Goal: Check status

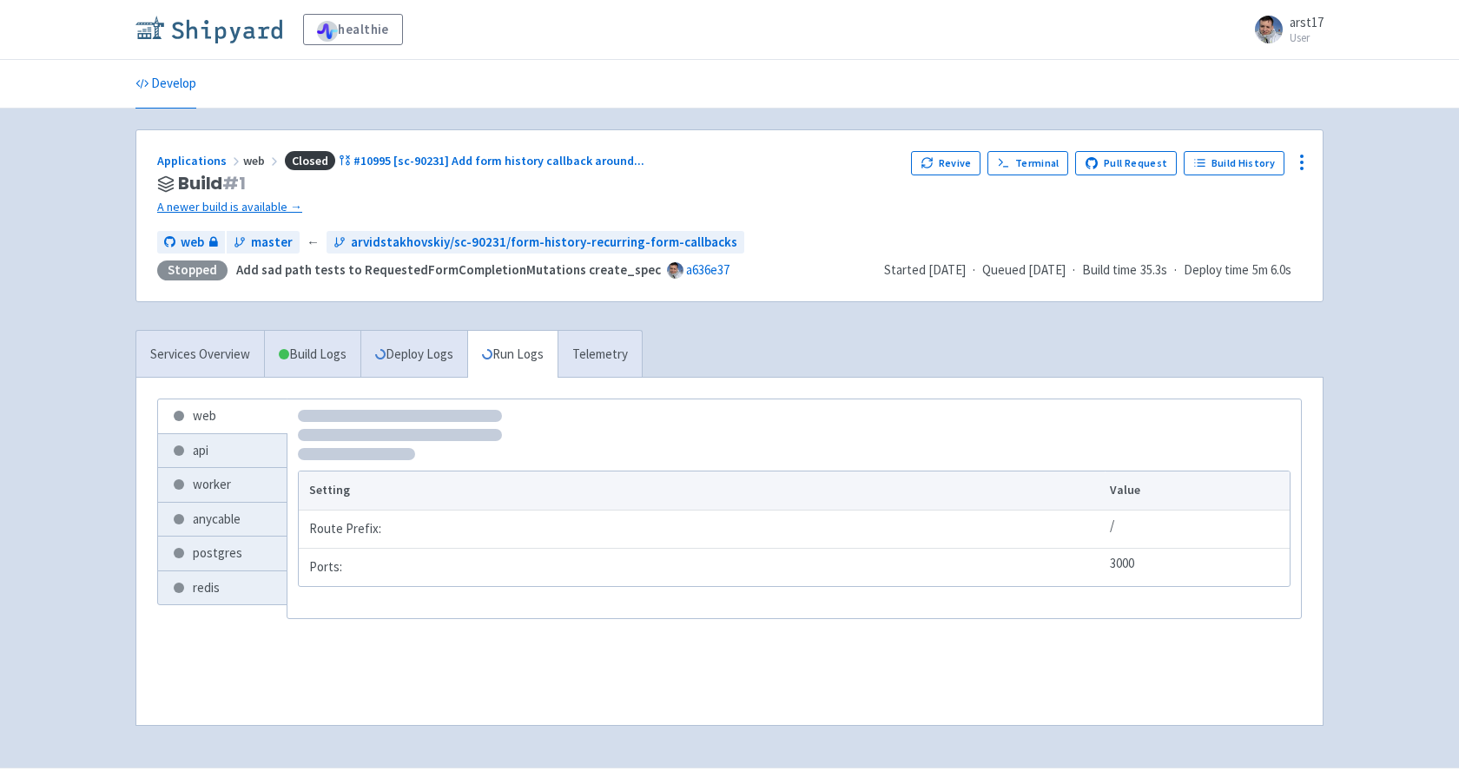
click at [209, 30] on img at bounding box center [208, 30] width 147 height 28
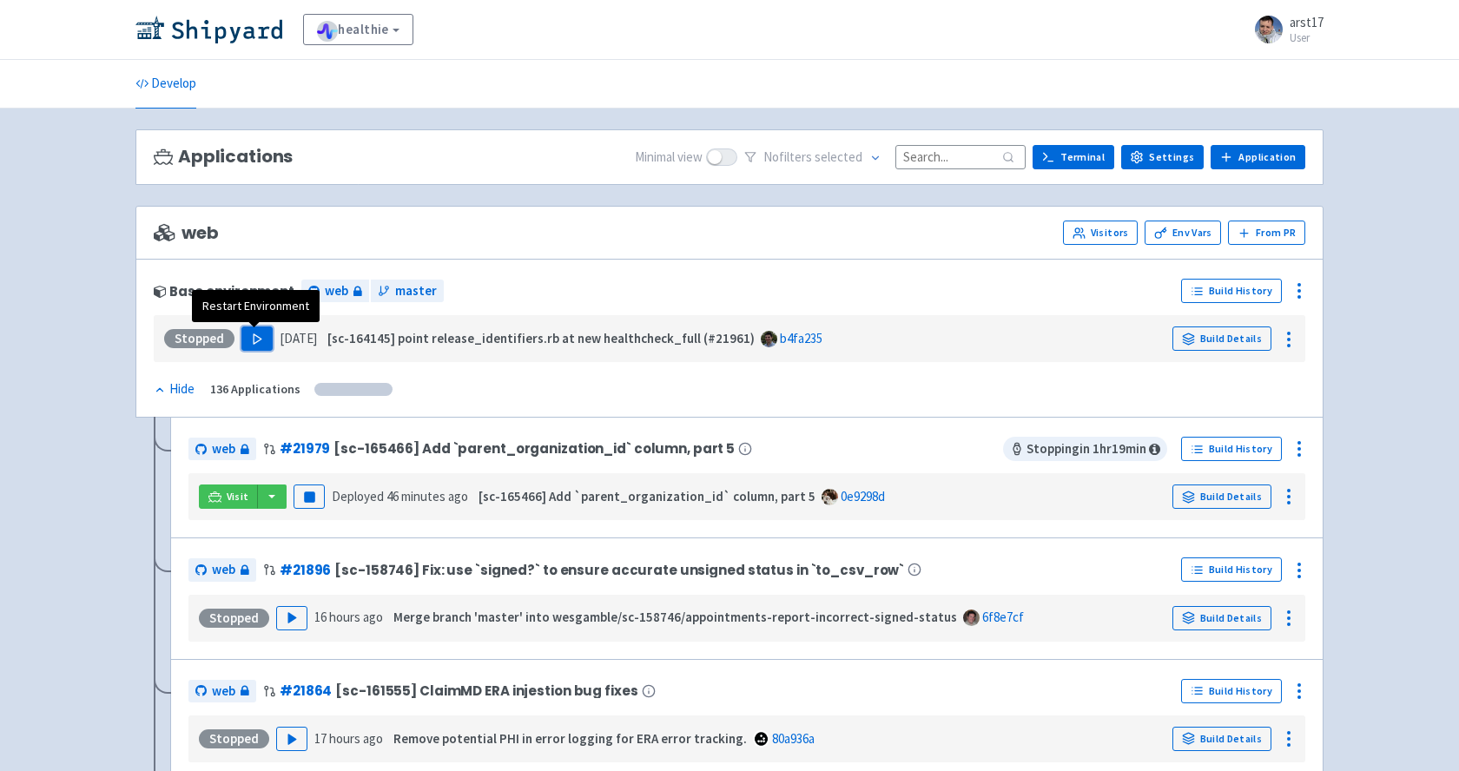
click at [259, 336] on icon "button" at bounding box center [257, 339] width 13 height 13
click at [1235, 336] on link "Build Details" at bounding box center [1221, 338] width 99 height 24
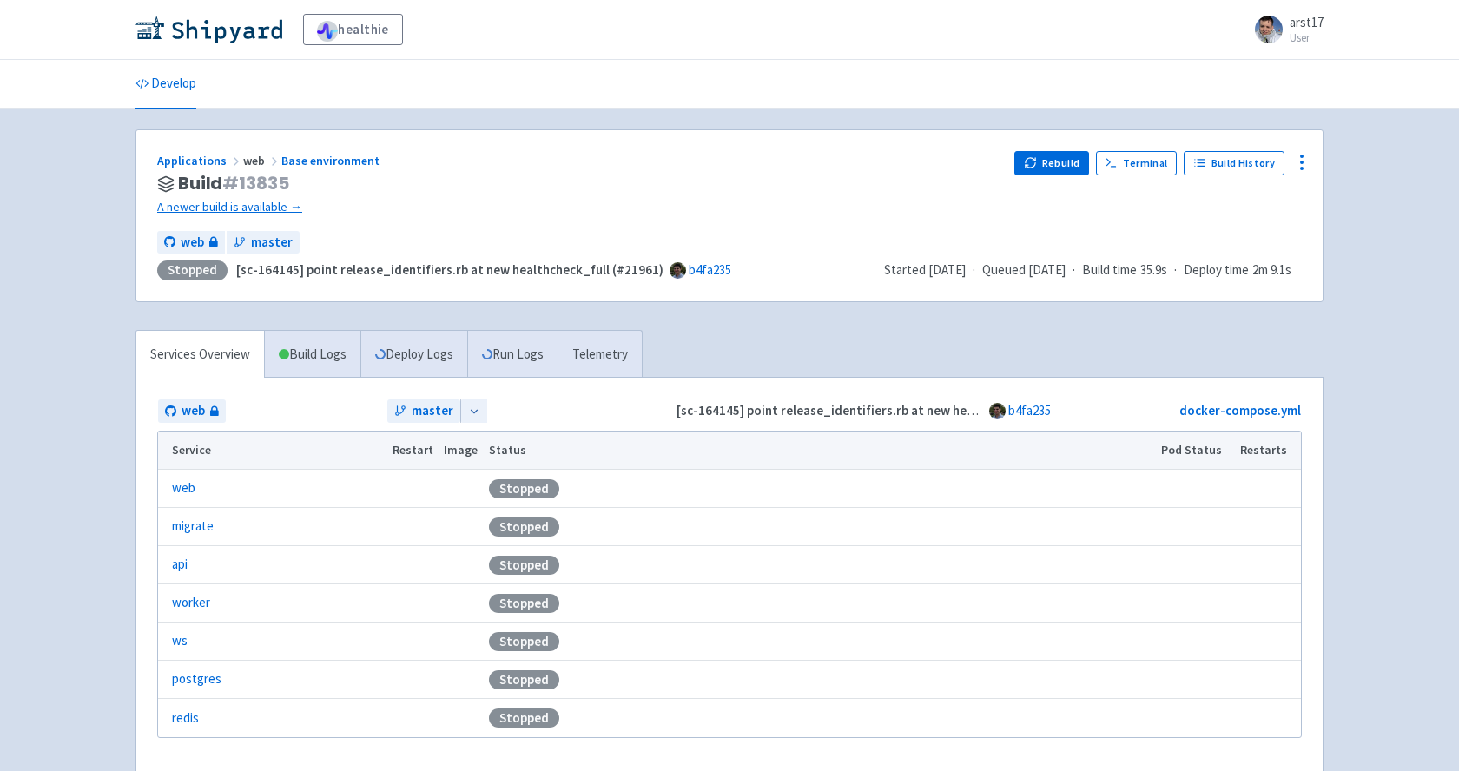
click at [1251, 175] on div "Rebuild Terminal Build History" at bounding box center [1157, 184] width 287 height 66
click at [1251, 164] on link "Build History" at bounding box center [1233, 163] width 101 height 24
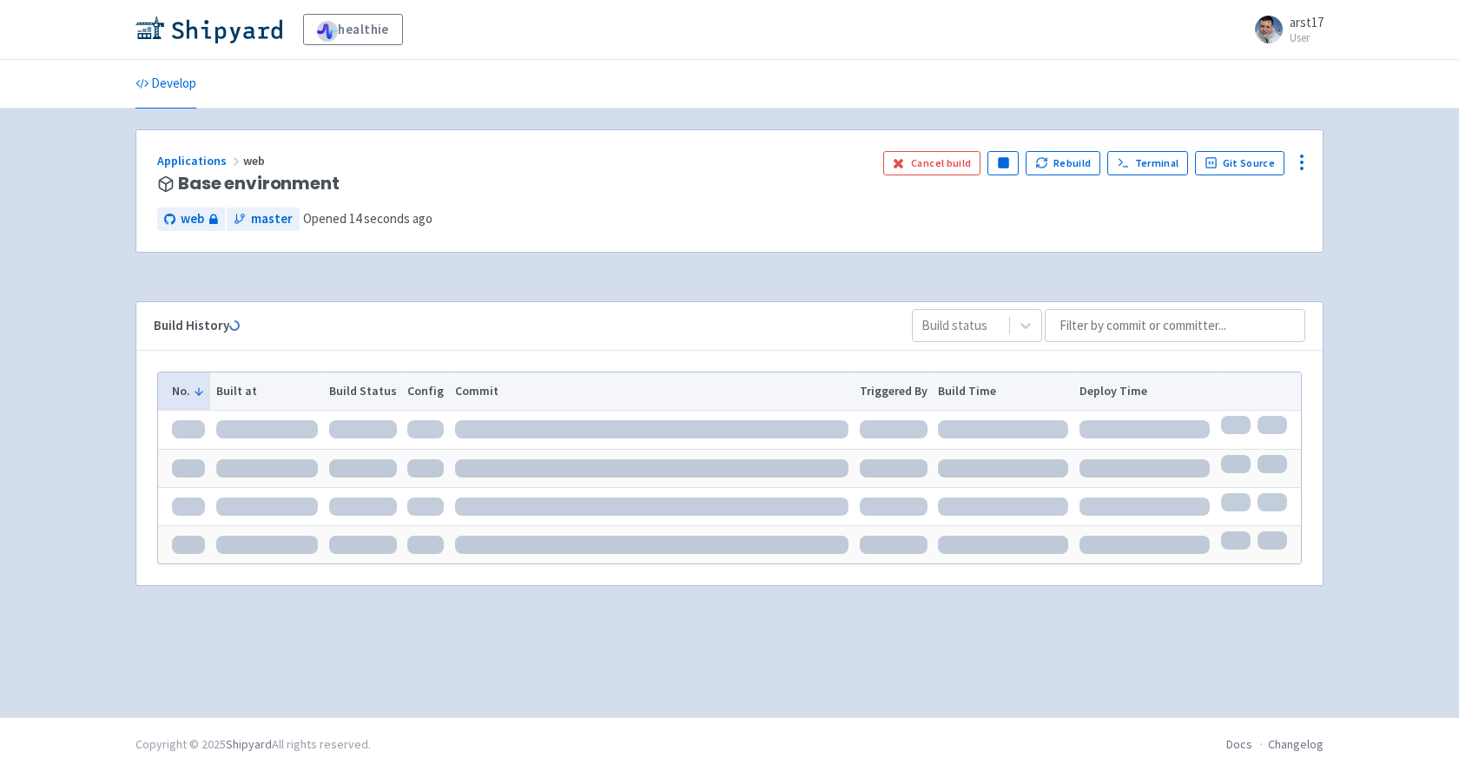
click at [601, 290] on div "Applications web Base environment Cancel build Pause Rebuild Terminal Git Sourc…" at bounding box center [729, 412] width 1188 height 567
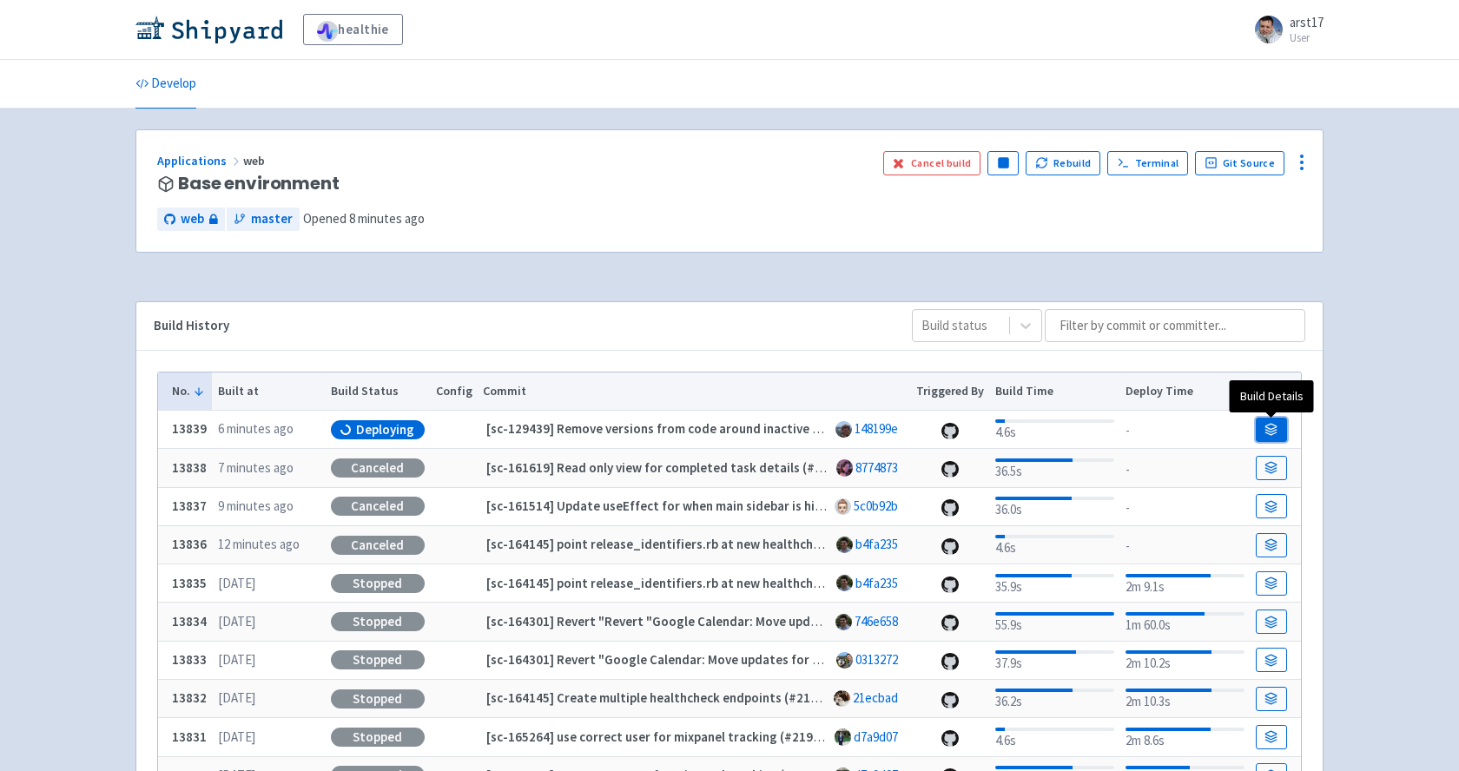
click at [1268, 420] on link at bounding box center [1270, 430] width 31 height 24
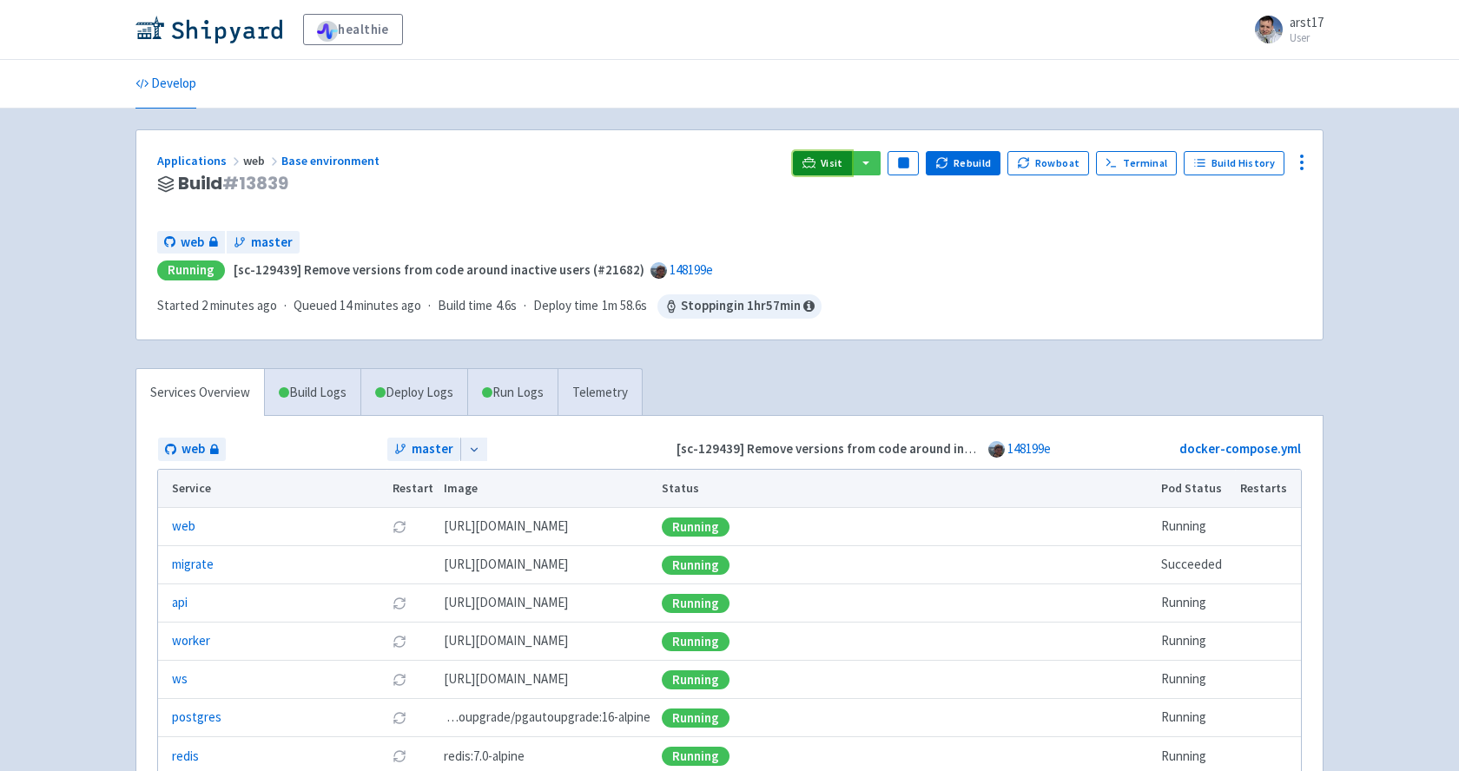
click at [829, 162] on span "Visit" at bounding box center [831, 163] width 23 height 14
